Goal: Information Seeking & Learning: Learn about a topic

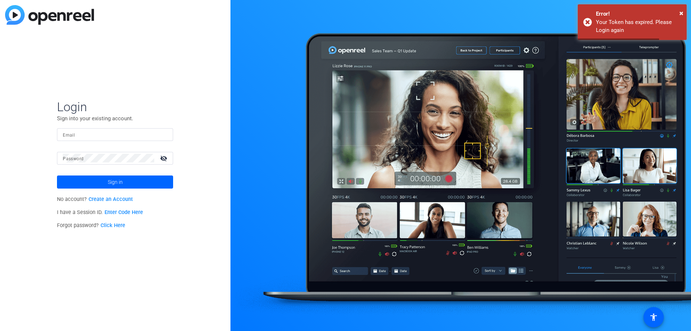
click at [98, 137] on input "Email" at bounding box center [115, 134] width 105 height 9
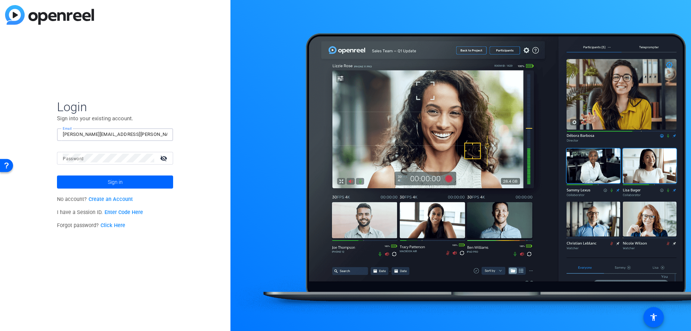
type input "[PERSON_NAME][EMAIL_ADDRESS][PERSON_NAME][DOMAIN_NAME]"
click at [164, 158] on mat-icon "visibility_off" at bounding box center [164, 158] width 17 height 11
click at [164, 158] on mat-icon "visibility" at bounding box center [164, 158] width 17 height 11
click at [136, 176] on span at bounding box center [115, 181] width 116 height 17
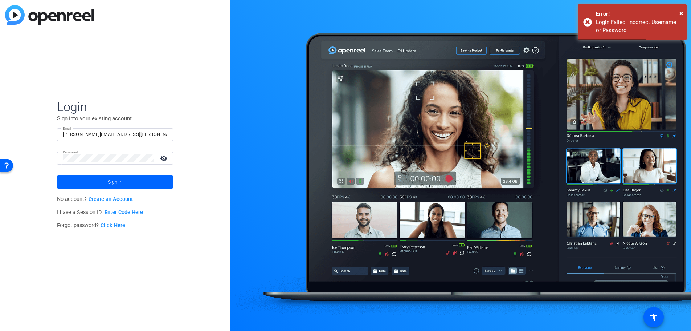
click at [161, 157] on mat-icon "visibility_off" at bounding box center [164, 158] width 17 height 11
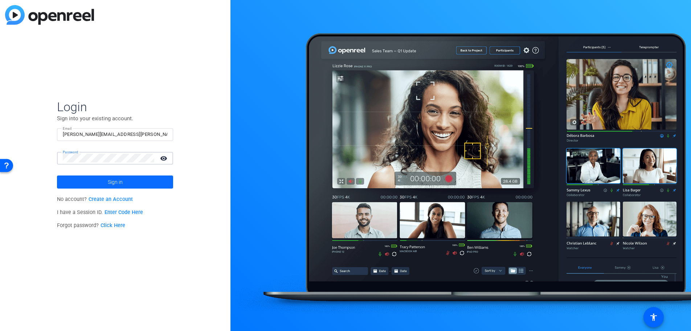
click at [136, 180] on span at bounding box center [115, 181] width 116 height 17
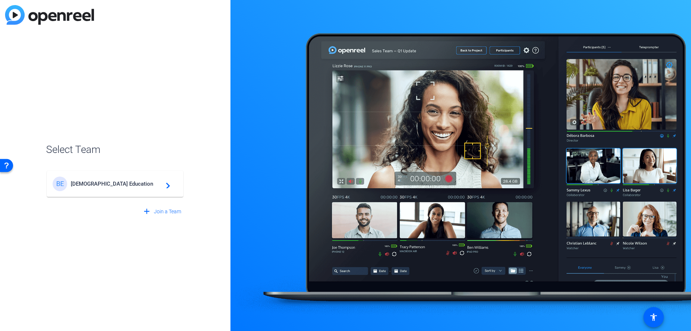
click at [130, 183] on span "[DEMOGRAPHIC_DATA] Education" at bounding box center [116, 183] width 91 height 7
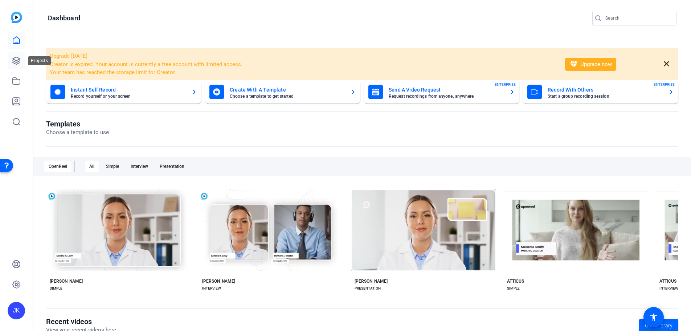
click at [16, 61] on icon at bounding box center [16, 60] width 9 height 9
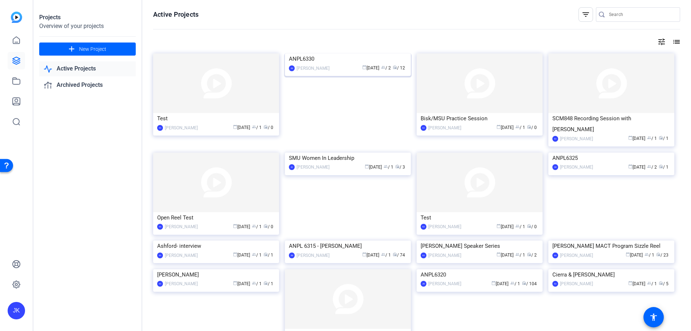
click at [356, 53] on img at bounding box center [348, 53] width 126 height 0
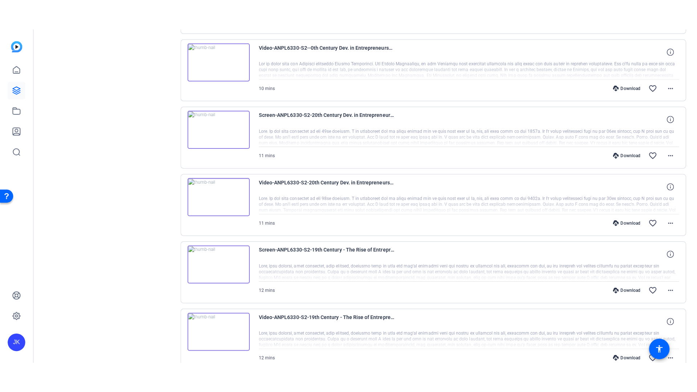
scroll to position [537, 0]
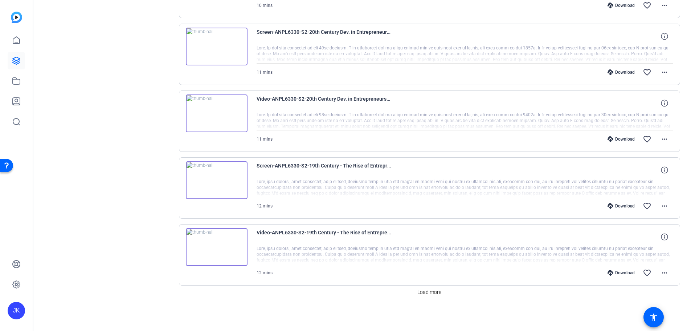
click at [216, 248] on img at bounding box center [217, 247] width 62 height 38
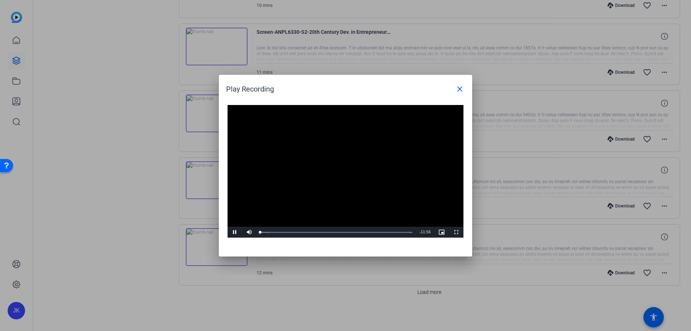
click at [338, 165] on video "Video Player" at bounding box center [346, 171] width 236 height 133
click at [232, 232] on span "Video Player" at bounding box center [235, 232] width 15 height 0
click at [455, 232] on span "Video Player" at bounding box center [456, 232] width 15 height 0
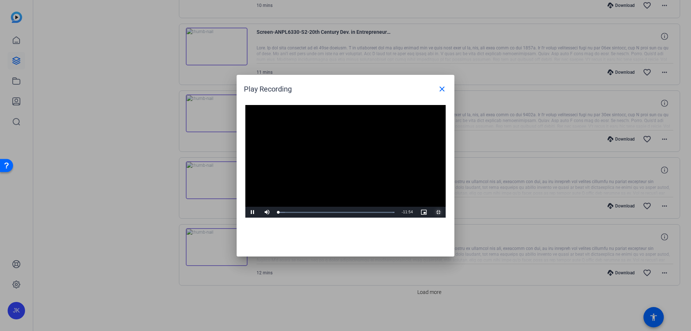
scroll to position [476, 0]
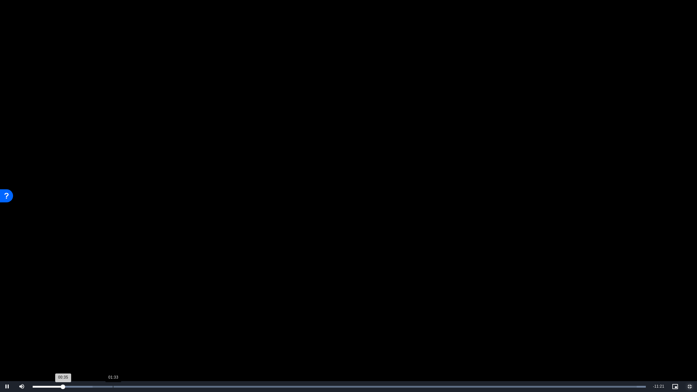
click at [113, 330] on div "Loaded : 100.00% 01:33 00:35" at bounding box center [339, 386] width 621 height 11
click at [162, 330] on div "Loaded : 100.00% 02:30 01:34" at bounding box center [339, 386] width 621 height 11
click at [271, 330] on div "Loaded : 100.00% 04:37 02:40" at bounding box center [340, 386] width 623 height 11
click at [351, 330] on div "Loaded : 100.00% 06:10 04:41" at bounding box center [340, 386] width 623 height 11
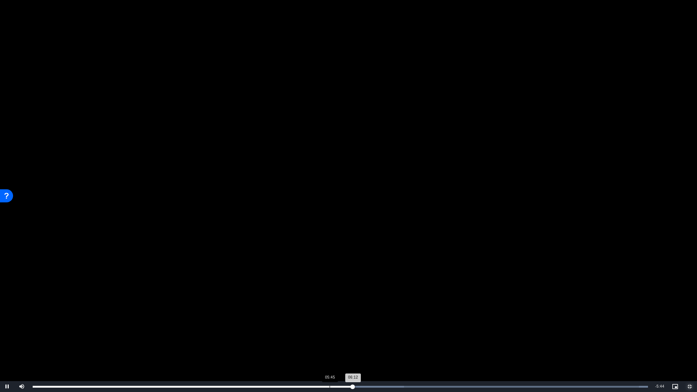
click at [330, 330] on div "Loaded : 100.00% 05:45 06:12" at bounding box center [340, 386] width 623 height 11
click at [409, 330] on div "Loaded : 100.00% 07:17 06:15" at bounding box center [340, 387] width 615 height 2
click at [397, 330] on div "Loaded : 100.00% 07:04 07:18" at bounding box center [340, 386] width 623 height 11
click at [524, 330] on div "Loaded : 100.00% 09:31 07:27" at bounding box center [340, 386] width 623 height 11
click at [567, 330] on div "Loaded : 100.00% 10:19 09:31" at bounding box center [340, 386] width 623 height 11
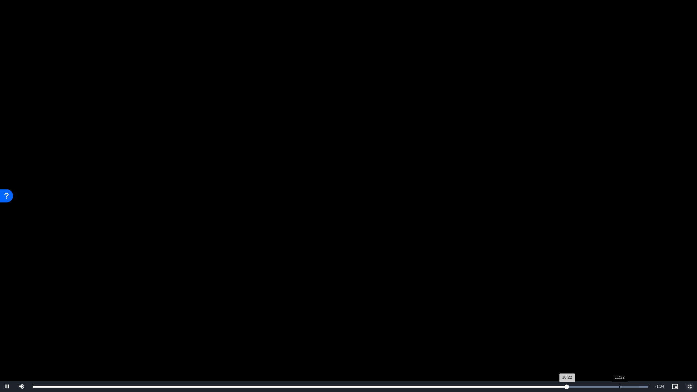
click at [619, 330] on div "Loaded : 100.00% 11:22 10:22" at bounding box center [340, 386] width 623 height 11
click at [637, 330] on div "Loaded : 100.00% 11:41 11:23" at bounding box center [340, 386] width 623 height 11
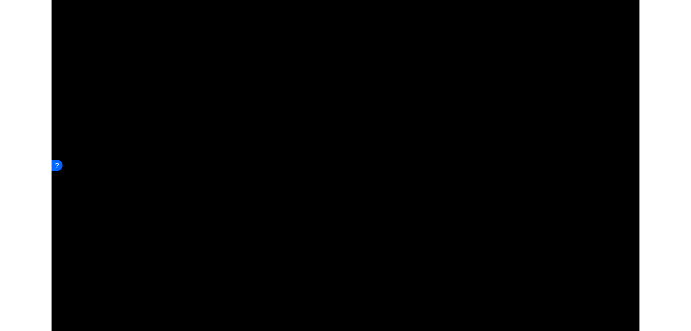
scroll to position [537, 0]
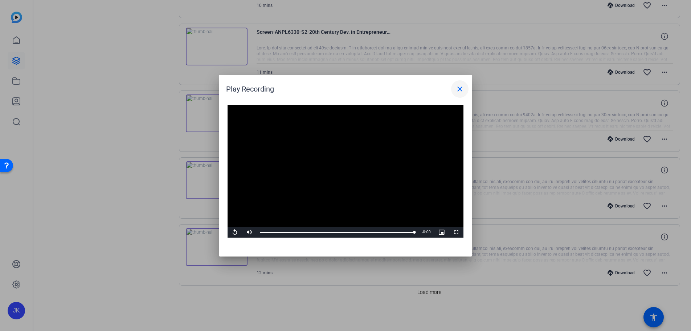
click at [459, 86] on mat-icon "close" at bounding box center [460, 89] width 9 height 9
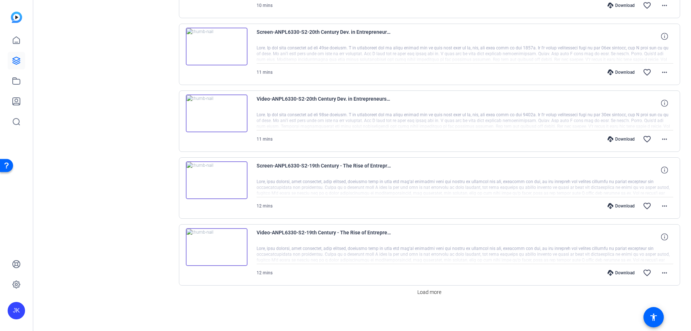
click at [214, 115] on img at bounding box center [217, 113] width 62 height 38
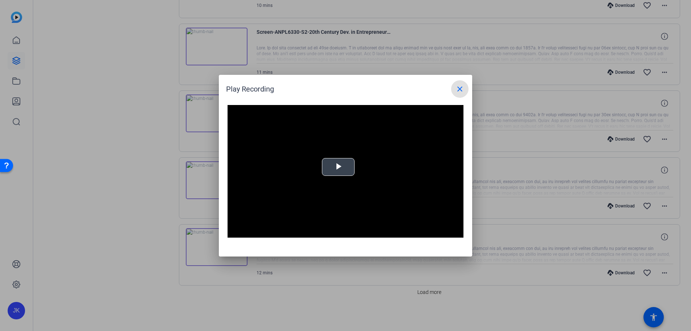
click at [338, 167] on span "Video Player" at bounding box center [338, 167] width 0 height 0
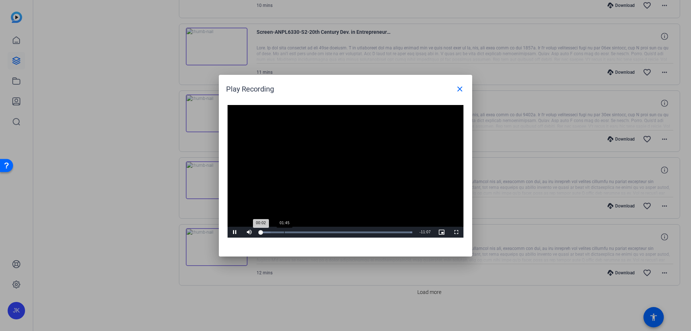
click at [284, 232] on div "Loaded : 100.00% 01:45 00:02" at bounding box center [336, 232] width 152 height 2
click at [314, 233] on div "Loaded : 100.00% 03:54 01:45" at bounding box center [337, 232] width 154 height 2
click at [345, 235] on div "Loaded : 100.00% 06:08 03:55" at bounding box center [338, 232] width 162 height 11
click at [381, 235] on div "Loaded : 100.00% 08:43 08:44" at bounding box center [338, 232] width 162 height 11
click at [462, 89] on mat-icon "close" at bounding box center [460, 89] width 9 height 9
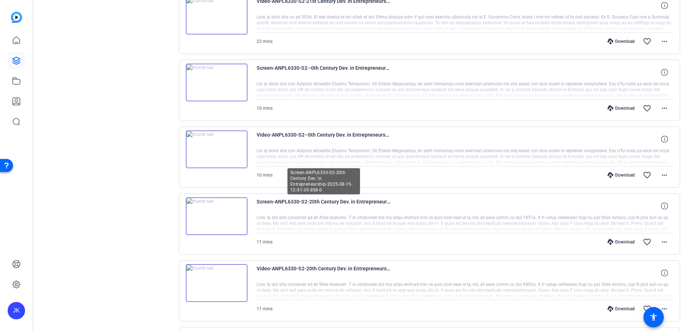
scroll to position [295, 0]
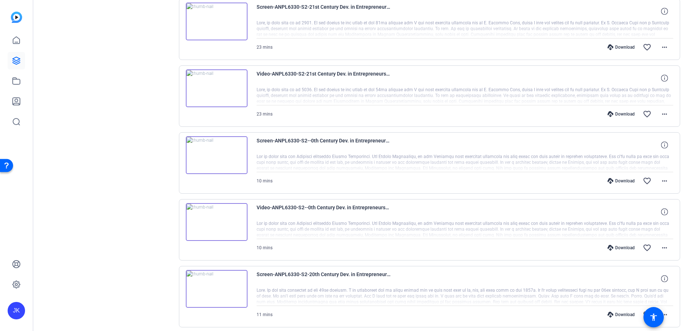
click at [217, 86] on img at bounding box center [217, 88] width 62 height 38
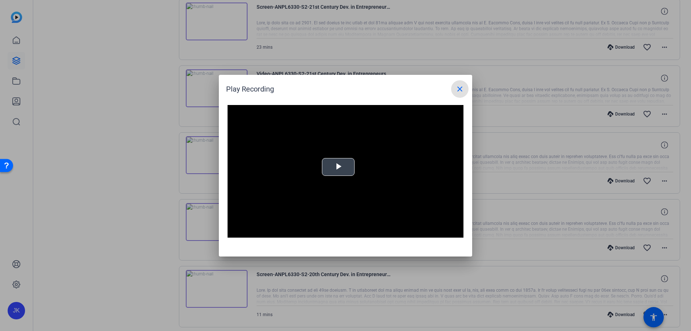
click at [338, 167] on span "Video Player" at bounding box center [338, 167] width 0 height 0
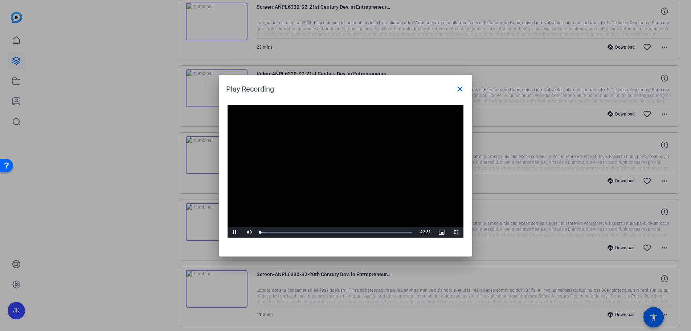
click at [456, 232] on span "Video Player" at bounding box center [456, 232] width 15 height 0
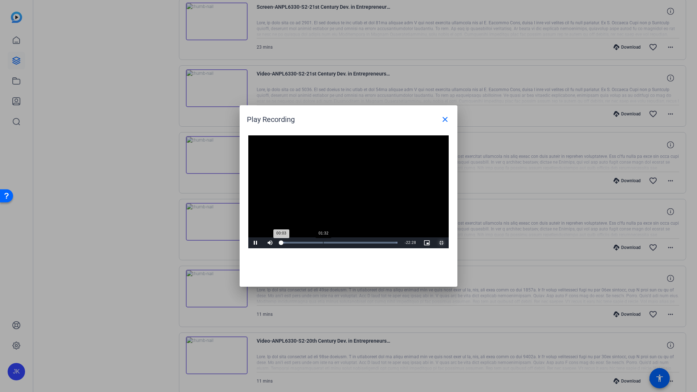
click at [277, 248] on div "Loaded : 100.00% 01:32 00:03" at bounding box center [339, 242] width 124 height 11
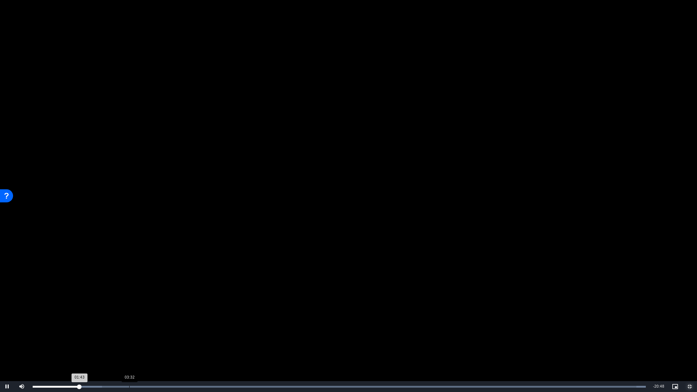
click at [129, 330] on div "Loaded : 100.00% 03:32 01:43" at bounding box center [339, 386] width 621 height 11
click at [180, 330] on div "Loaded : 100.00% 05:24 03:34" at bounding box center [339, 387] width 613 height 2
click at [327, 330] on div "Loaded : 100.00% 10:47 05:27" at bounding box center [339, 386] width 621 height 11
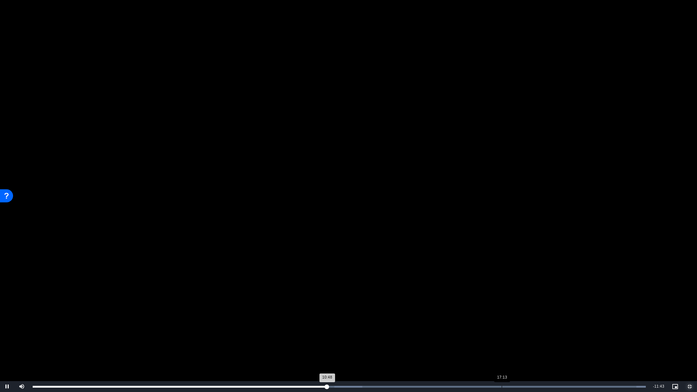
click at [502, 330] on div "Loaded : 100.00% 17:13 10:48" at bounding box center [339, 387] width 613 height 2
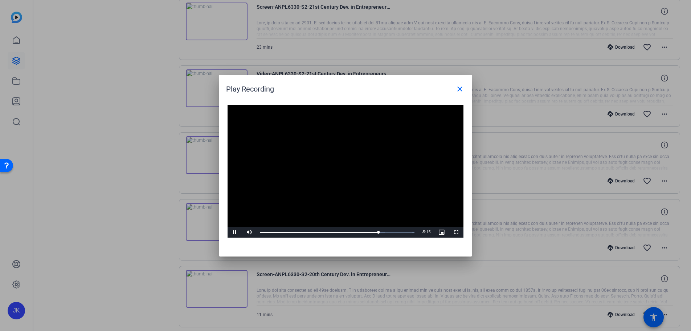
click at [385, 183] on video "Video Player" at bounding box center [346, 171] width 236 height 133
click at [460, 94] on span at bounding box center [459, 88] width 17 height 17
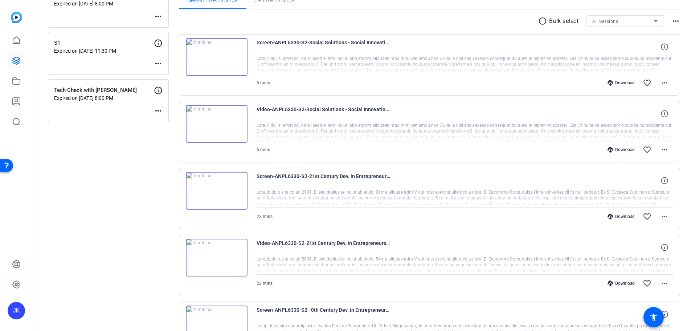
scroll to position [29, 0]
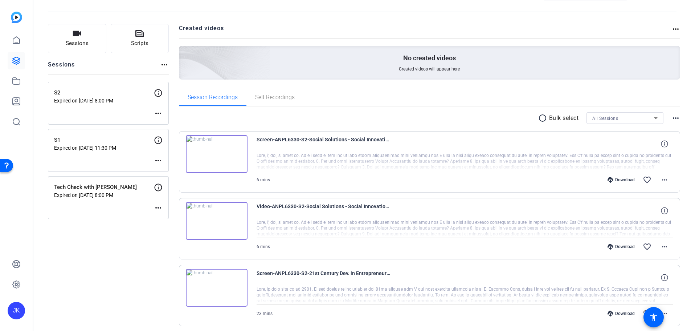
click at [216, 222] on img at bounding box center [217, 221] width 62 height 38
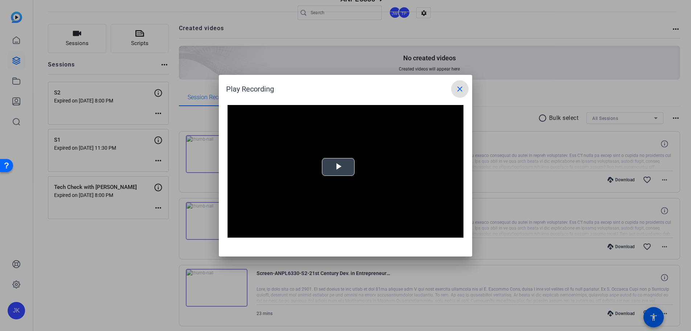
click at [338, 167] on span "Video Player" at bounding box center [338, 167] width 0 height 0
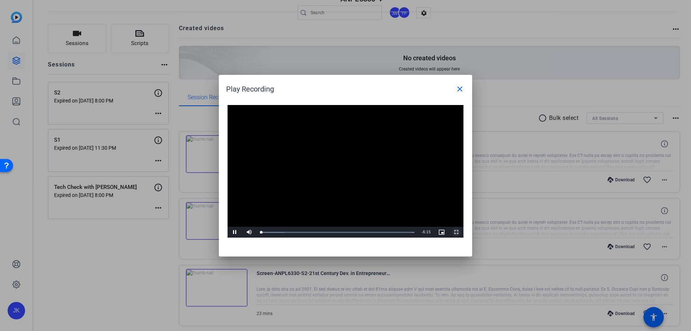
click at [453, 232] on span "Video Player" at bounding box center [456, 232] width 15 height 0
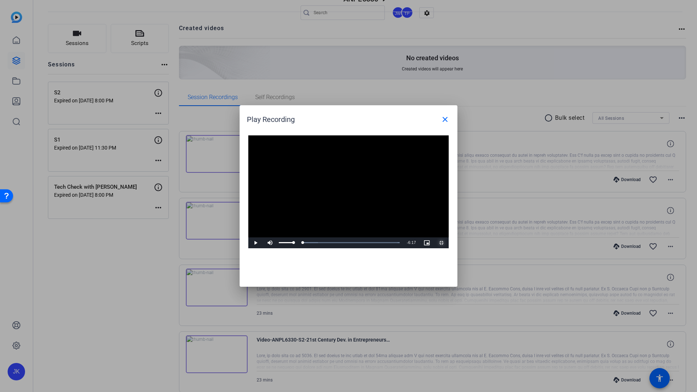
drag, startPoint x: 33, startPoint y: 389, endPoint x: 27, endPoint y: 390, distance: 6.3
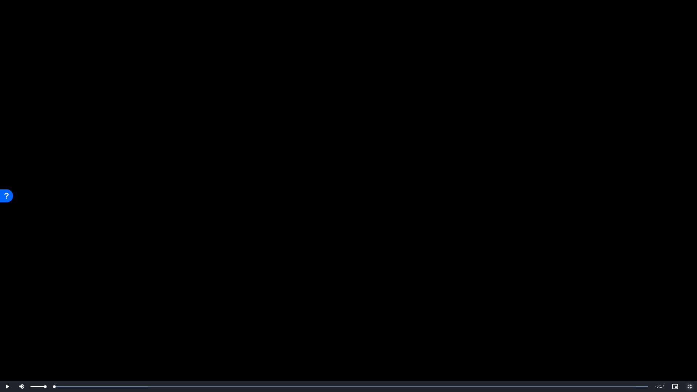
click at [27, 330] on div "Play Mute 92% Current Time 0:00 / Duration 6:17 Loaded : 100.00% 0:00 0:00 Stre…" at bounding box center [348, 386] width 697 height 11
click at [111, 330] on div "Loaded : 100.00% 0:48 0:12" at bounding box center [340, 387] width 615 height 2
click at [180, 330] on div "Loaded : 100.00% 1:30 0:49" at bounding box center [340, 387] width 615 height 2
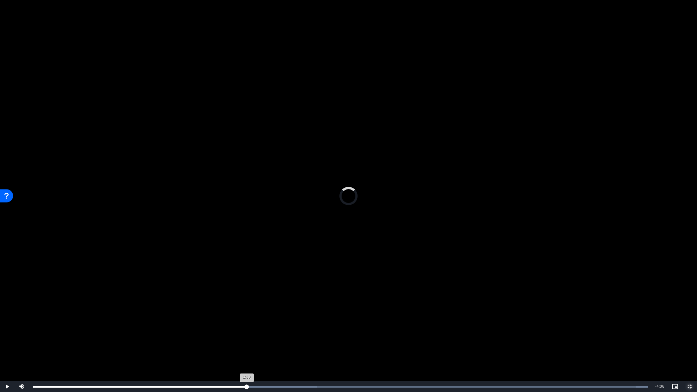
click at [247, 330] on div "Loaded : 100.00% 2:11 1:33" at bounding box center [340, 387] width 615 height 2
click at [483, 330] on div "Loaded : 100.00% 4:36 2:12" at bounding box center [340, 386] width 623 height 11
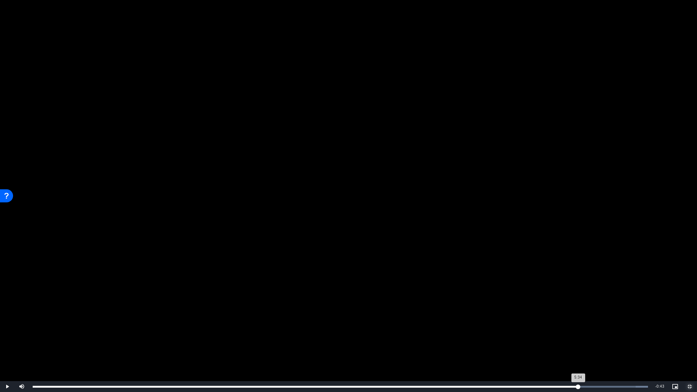
click at [578, 330] on div "Loaded : 100.00% 5:34 5:34" at bounding box center [340, 386] width 623 height 11
click at [617, 330] on div "5:58" at bounding box center [617, 387] width 0 height 2
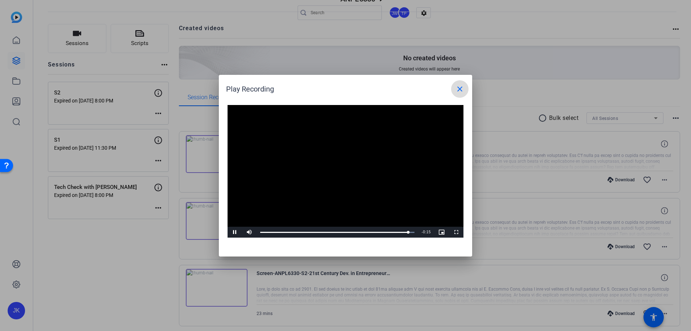
click at [462, 89] on mat-icon "close" at bounding box center [460, 89] width 9 height 9
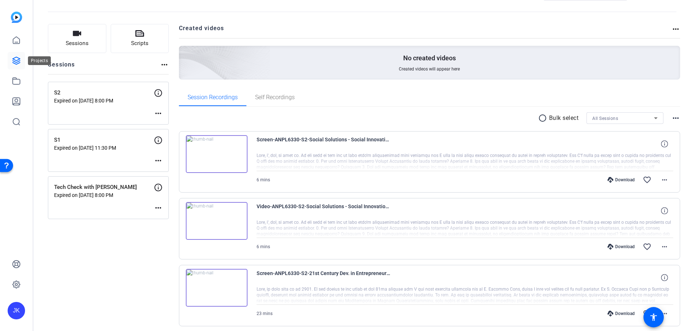
click at [12, 60] on icon at bounding box center [16, 60] width 9 height 9
